Goal: Task Accomplishment & Management: Complete application form

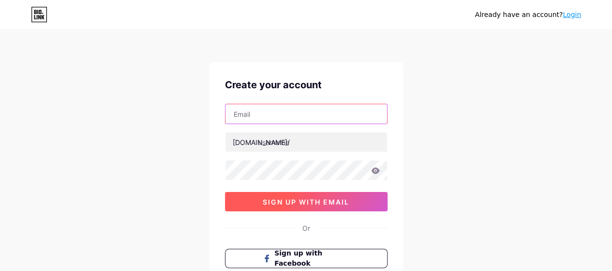
type input "[EMAIL_ADDRESS][DOMAIN_NAME]"
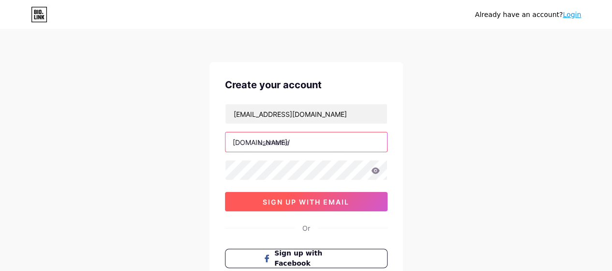
type input "modfragrances"
click at [298, 197] on span "sign up with email" at bounding box center [306, 201] width 87 height 8
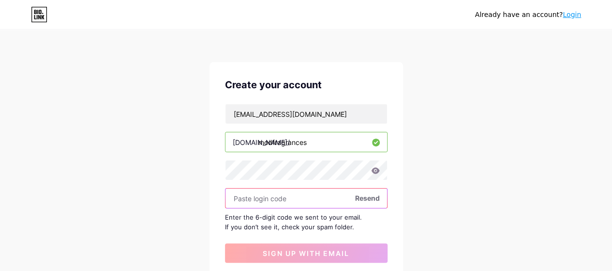
paste input "701970"
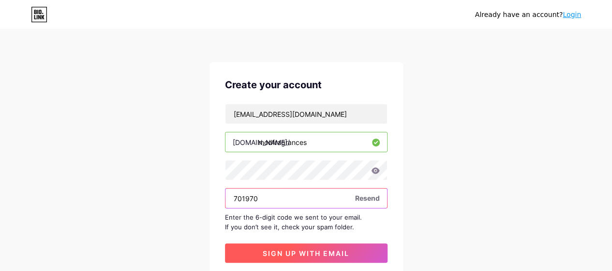
type input "701970"
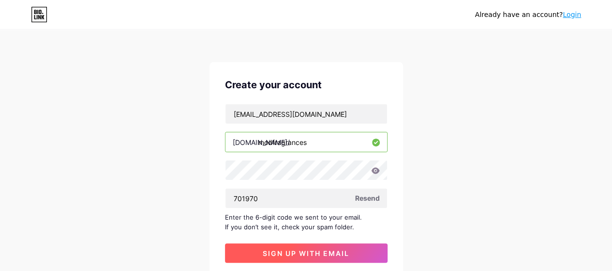
click at [294, 249] on span "sign up with email" at bounding box center [306, 253] width 87 height 8
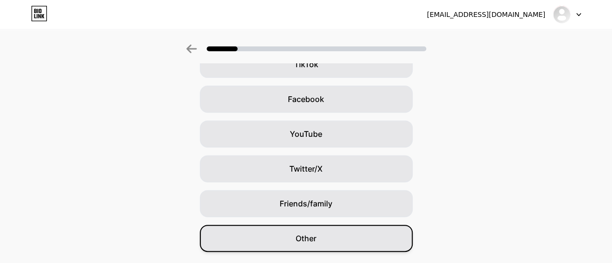
scroll to position [154, 0]
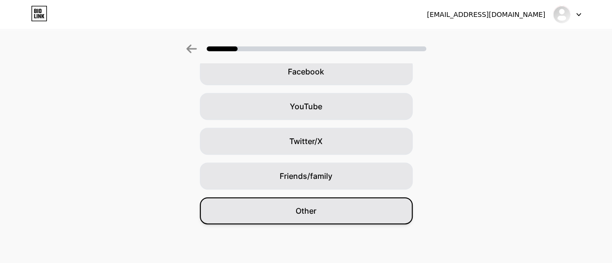
click at [317, 208] on span "Other" at bounding box center [306, 211] width 21 height 12
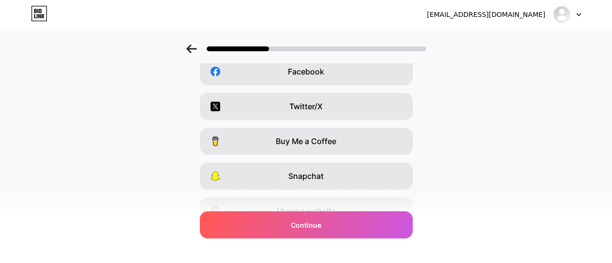
scroll to position [0, 0]
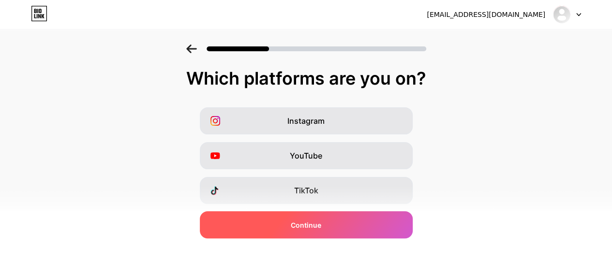
click at [305, 224] on span "Continue" at bounding box center [306, 225] width 30 height 10
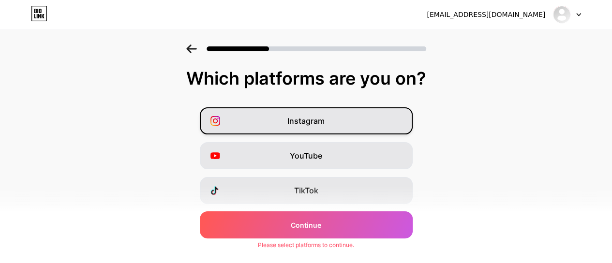
click at [319, 124] on span "Instagram" at bounding box center [305, 121] width 37 height 12
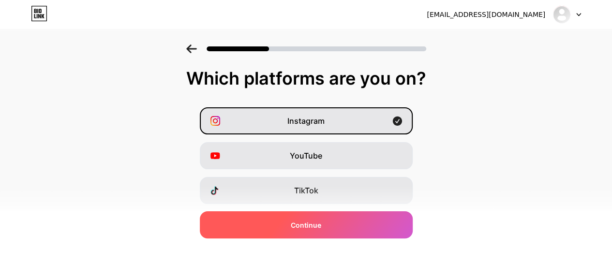
click at [319, 219] on div "Continue" at bounding box center [306, 224] width 213 height 27
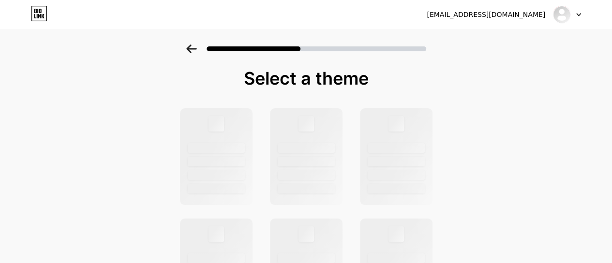
click at [574, 13] on div at bounding box center [567, 14] width 28 height 17
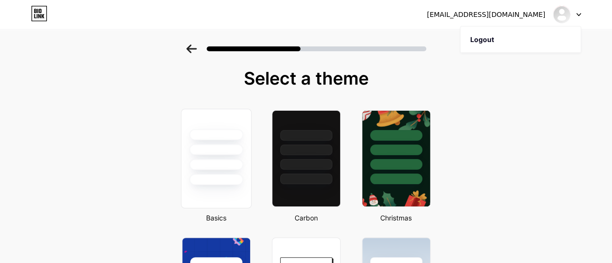
click at [230, 179] on div at bounding box center [216, 179] width 54 height 11
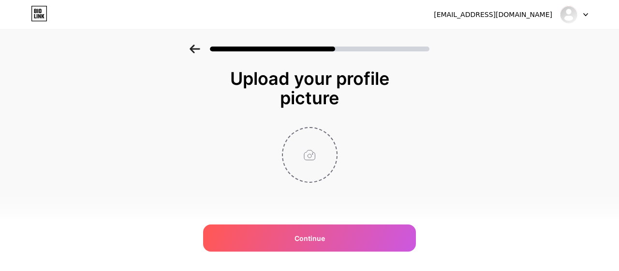
click at [313, 153] on input "file" at bounding box center [310, 155] width 54 height 54
type input "C:\fakepath\200.png"
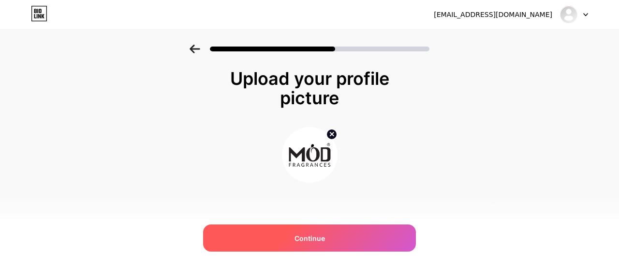
click at [317, 240] on span "Continue" at bounding box center [310, 238] width 30 height 10
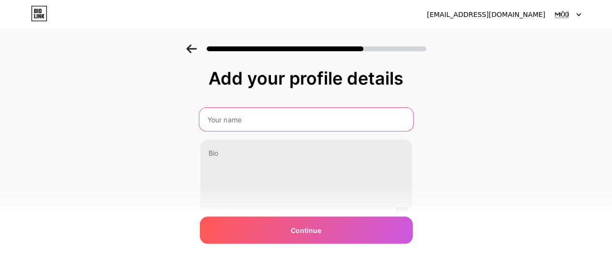
click at [287, 119] on input "text" at bounding box center [306, 119] width 214 height 23
paste input "701970"
paste input "modfragrances"
drag, startPoint x: 277, startPoint y: 118, endPoint x: 153, endPoint y: 112, distance: 124.5
click at [153, 112] on div "Add your profile details modfragrances 0/255 Continue Error" at bounding box center [306, 155] width 612 height 221
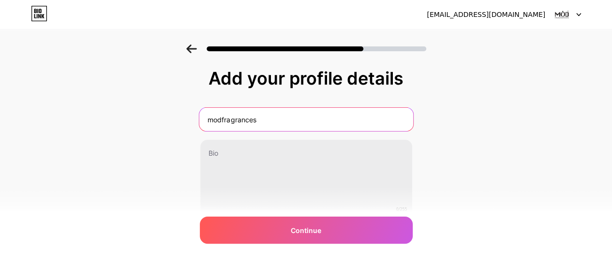
type input "modfragrances"
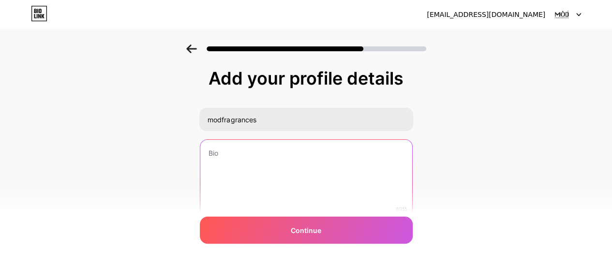
click at [271, 182] on textarea at bounding box center [306, 179] width 212 height 78
paste textarea "Mod Fragrances specializes in handcrafted perfume dupes and high end designer-i…"
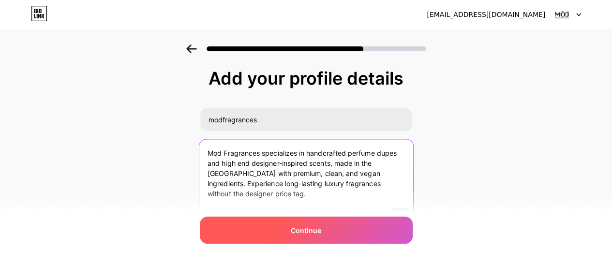
type textarea "Mod Fragrances specializes in handcrafted perfume dupes and high end designer-i…"
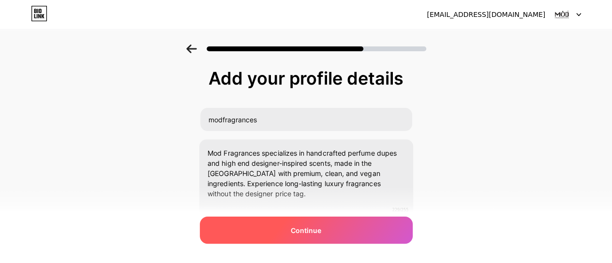
click at [296, 231] on span "Continue" at bounding box center [306, 231] width 30 height 10
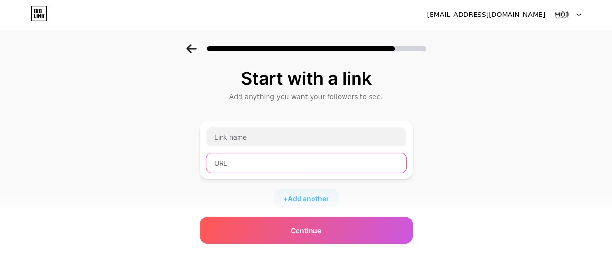
click at [250, 162] on input "text" at bounding box center [306, 162] width 200 height 19
paste input "[URL][DOMAIN_NAME]"
type input "[URL][DOMAIN_NAME]"
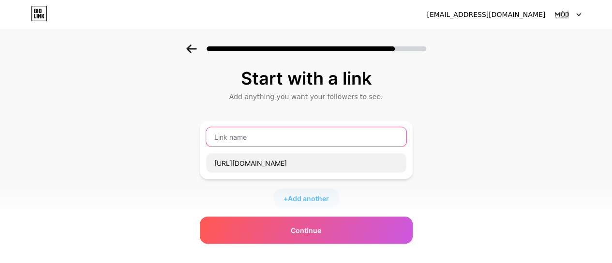
click at [250, 142] on input "text" at bounding box center [306, 136] width 200 height 19
paste input "perfume dupes website"
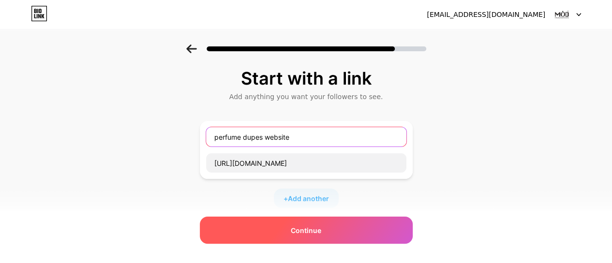
type input "perfume dupes website"
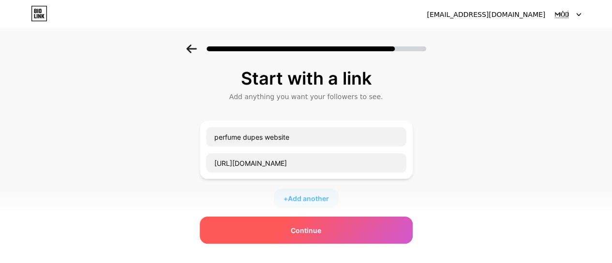
click at [303, 230] on span "Continue" at bounding box center [306, 231] width 30 height 10
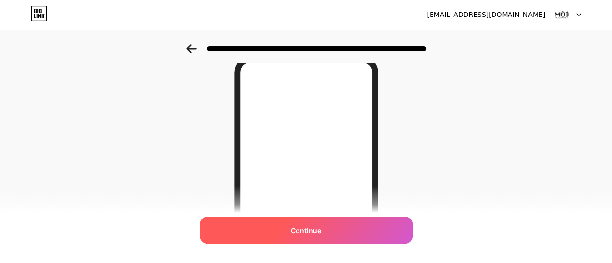
scroll to position [97, 0]
click at [310, 229] on span "Continue" at bounding box center [306, 231] width 30 height 10
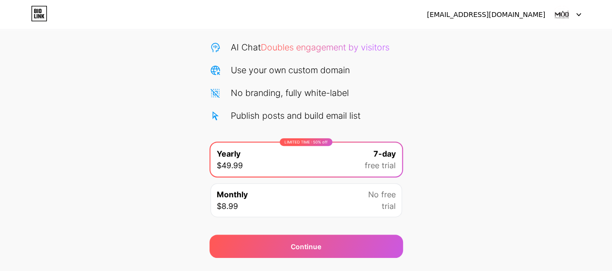
scroll to position [118, 0]
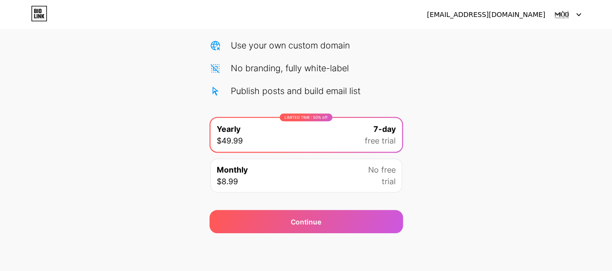
click at [579, 15] on icon at bounding box center [579, 15] width 4 height 2
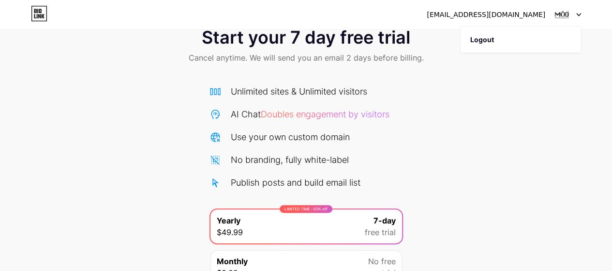
scroll to position [0, 0]
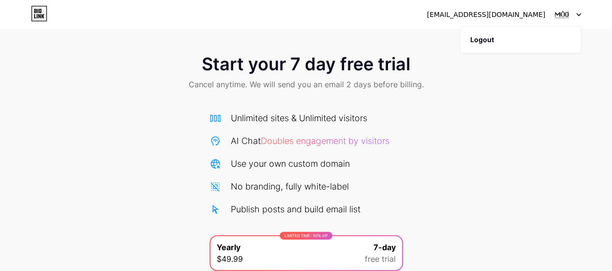
click at [566, 11] on img at bounding box center [562, 14] width 18 height 18
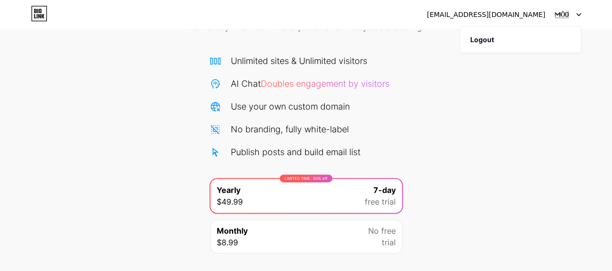
scroll to position [118, 0]
